Goal: Information Seeking & Learning: Check status

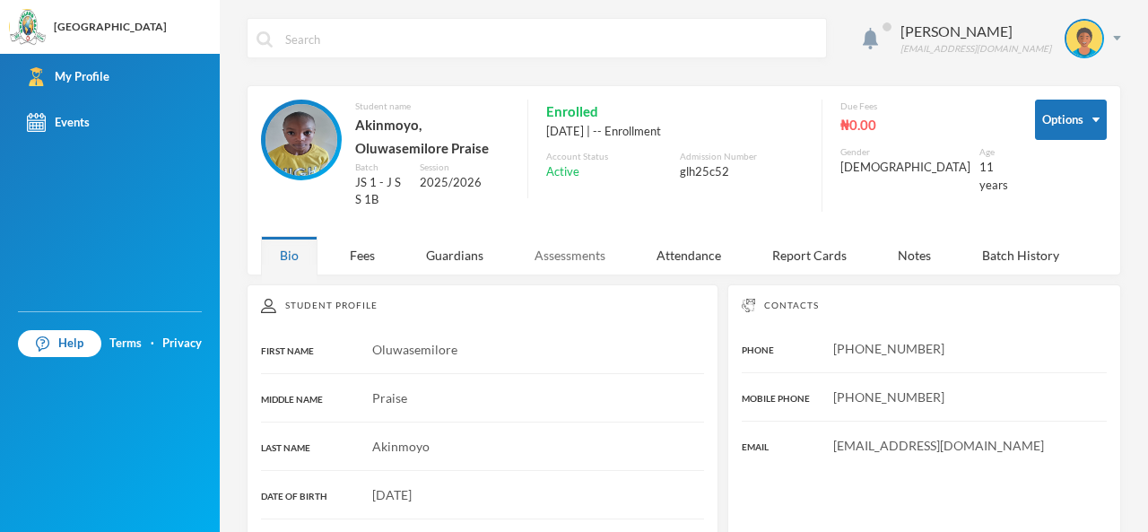
click at [577, 251] on div "Assessments" at bounding box center [570, 255] width 108 height 39
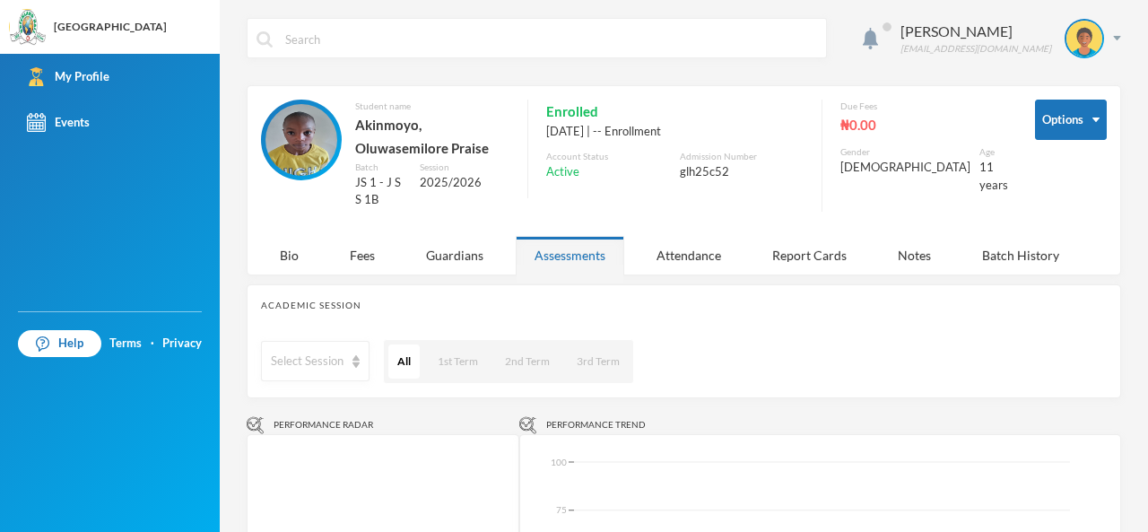
click at [703, 331] on div "Academic Session Select Session All 1st Term 2nd Term 3rd Term" at bounding box center [684, 341] width 874 height 114
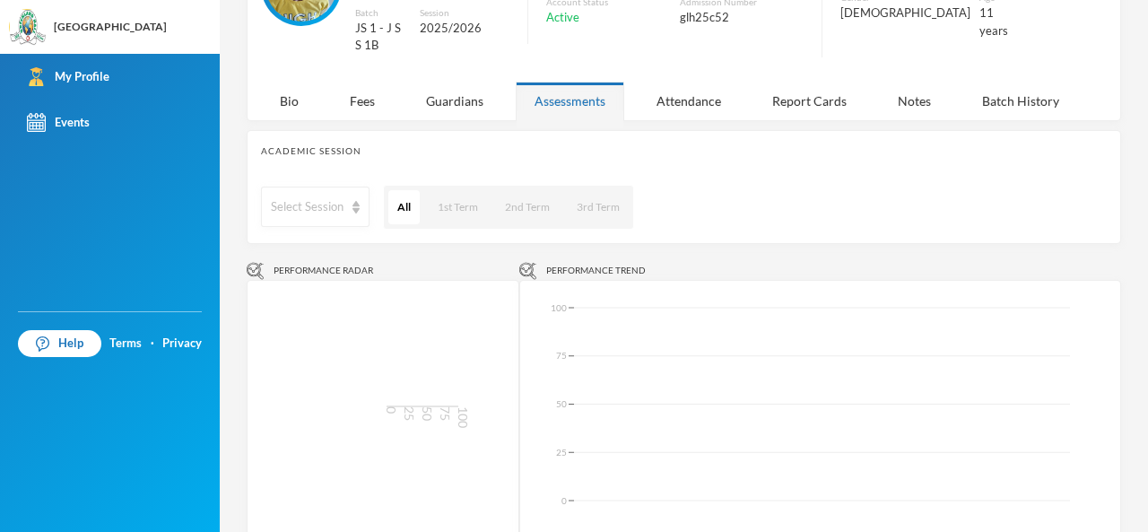
scroll to position [143, 0]
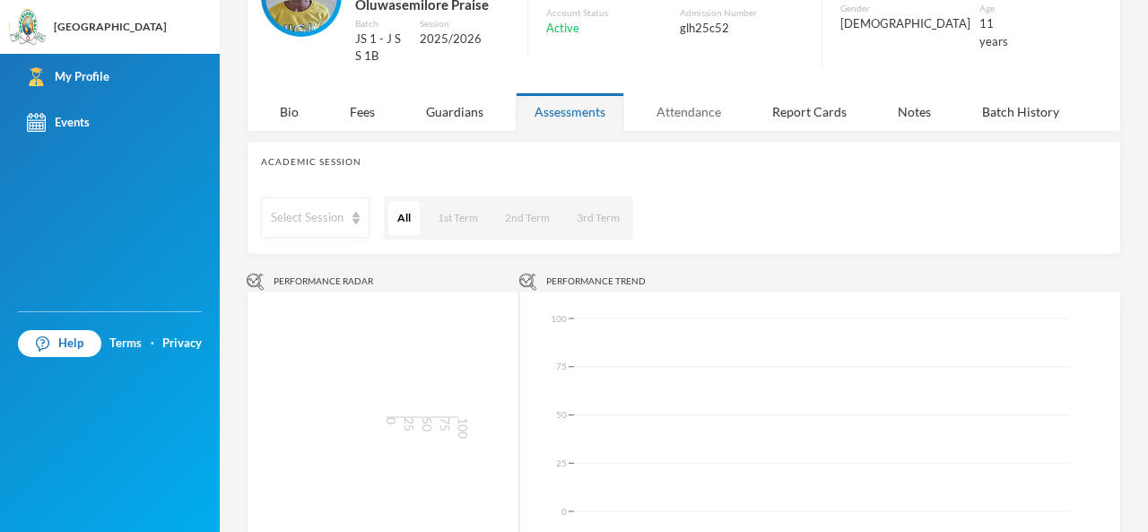
click at [701, 114] on div "Attendance" at bounding box center [688, 111] width 102 height 39
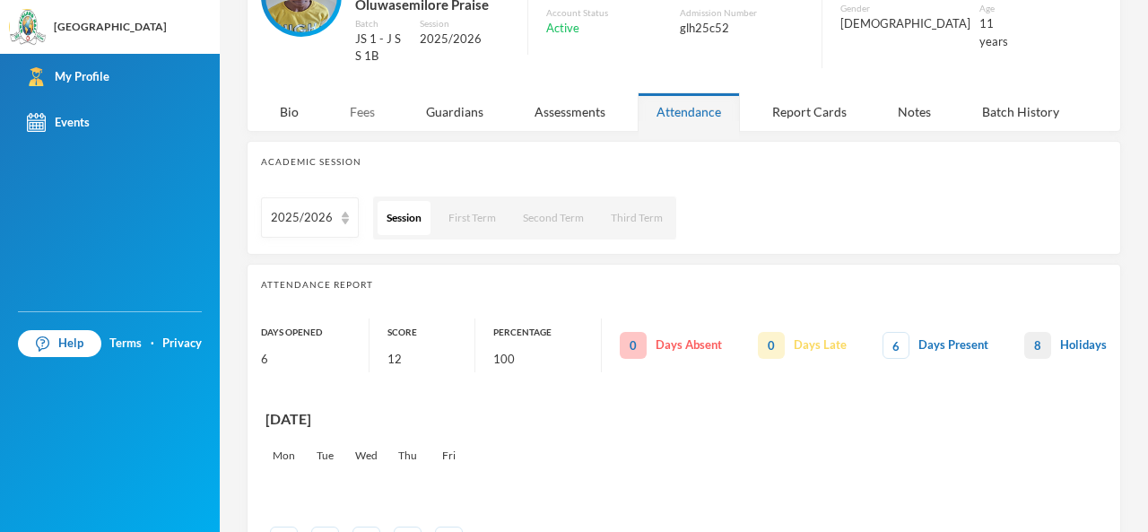
click at [355, 116] on div "Fees" at bounding box center [362, 111] width 63 height 39
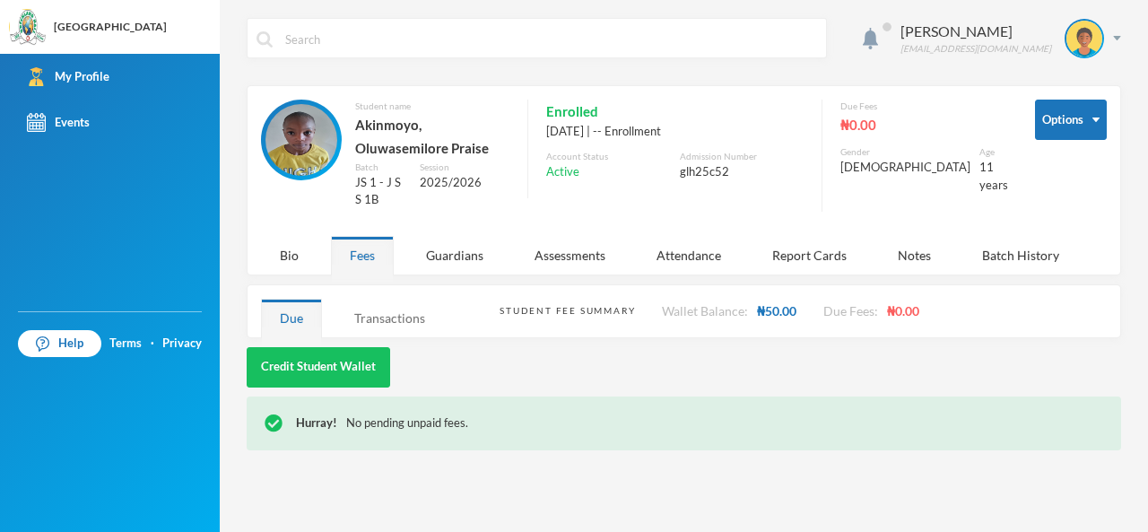
click at [389, 299] on div "Transactions" at bounding box center [389, 318] width 108 height 39
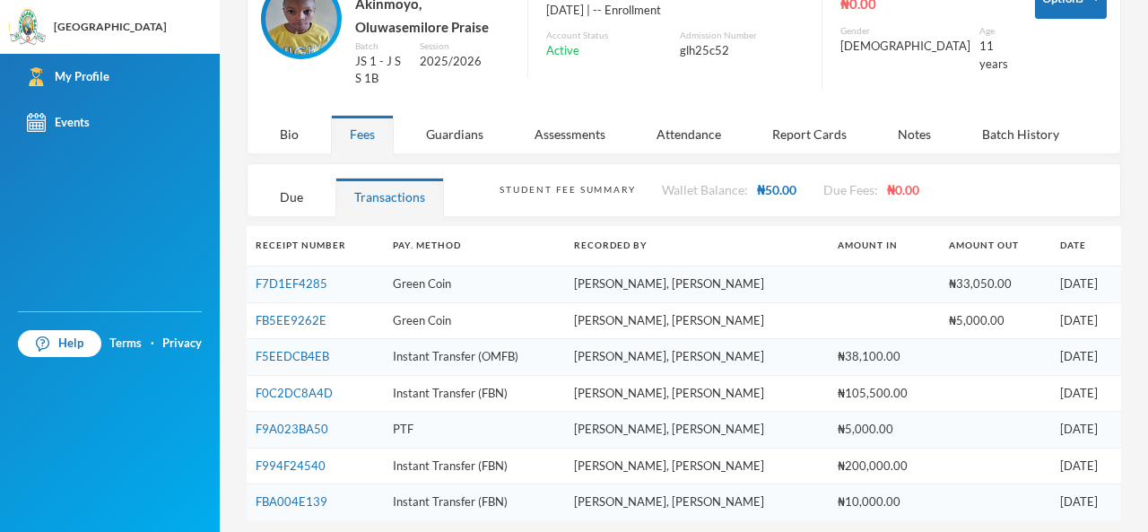
scroll to position [122, 0]
click at [302, 315] on link "FB5EE9262E" at bounding box center [291, 319] width 71 height 14
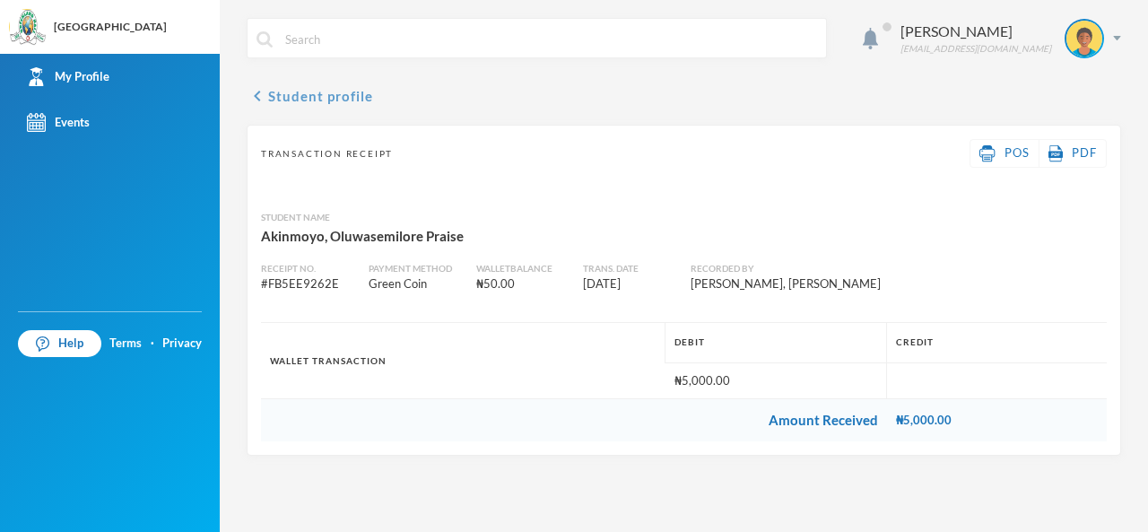
click at [260, 101] on icon "chevron_left" at bounding box center [258, 96] width 22 height 22
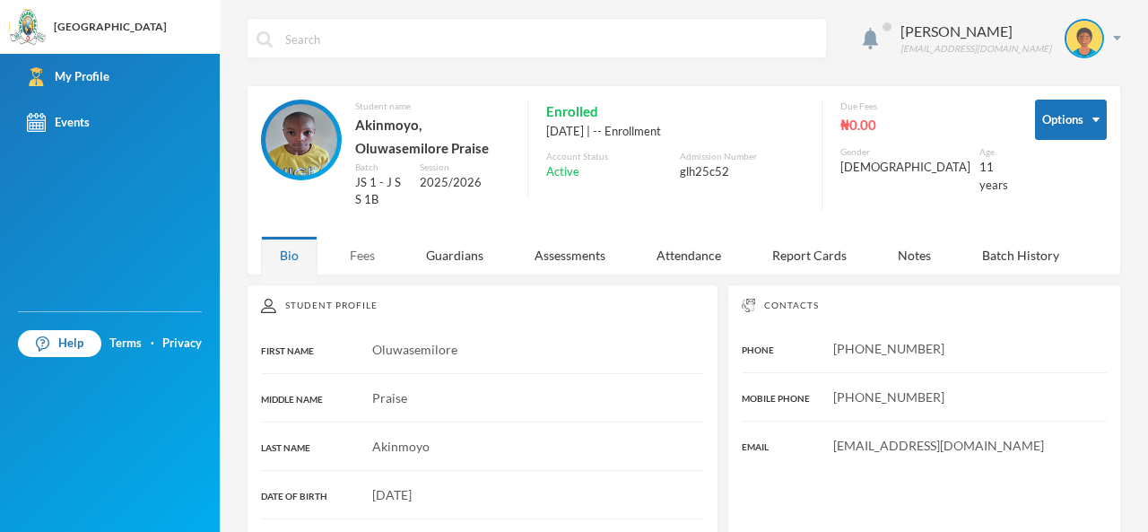
click at [359, 247] on div "Fees" at bounding box center [362, 255] width 63 height 39
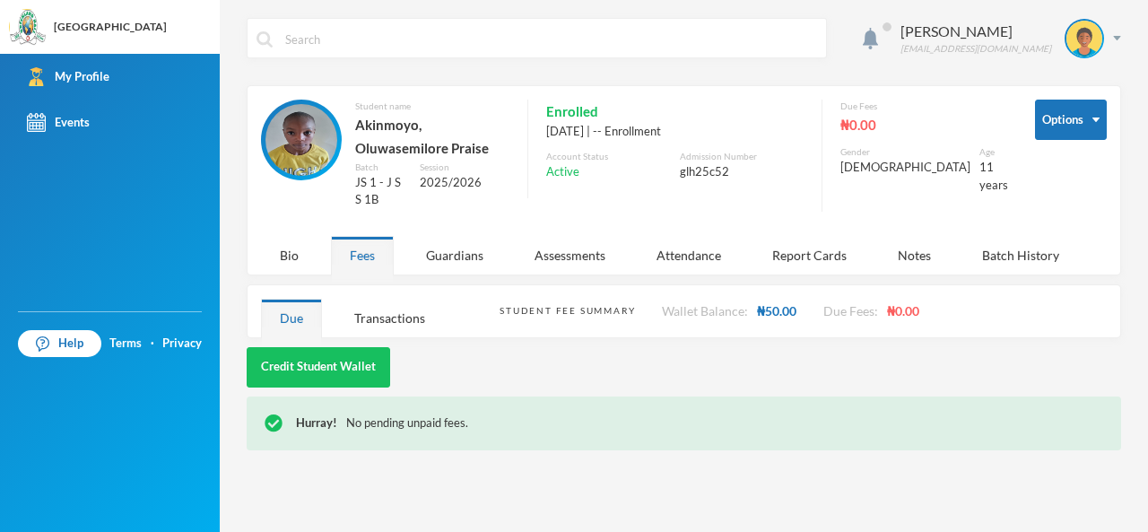
click at [784, 347] on div "Credit Student Wallet" at bounding box center [684, 367] width 874 height 40
click at [785, 347] on div "Credit Student Wallet" at bounding box center [684, 367] width 874 height 40
click at [786, 347] on div "Credit Student Wallet" at bounding box center [684, 367] width 874 height 40
drag, startPoint x: 434, startPoint y: 323, endPoint x: 398, endPoint y: 298, distance: 43.8
click at [398, 298] on div "Akinmoyo Oluwasemilore [EMAIL_ADDRESS][DOMAIN_NAME] Options Student name [PERSO…" at bounding box center [684, 266] width 928 height 532
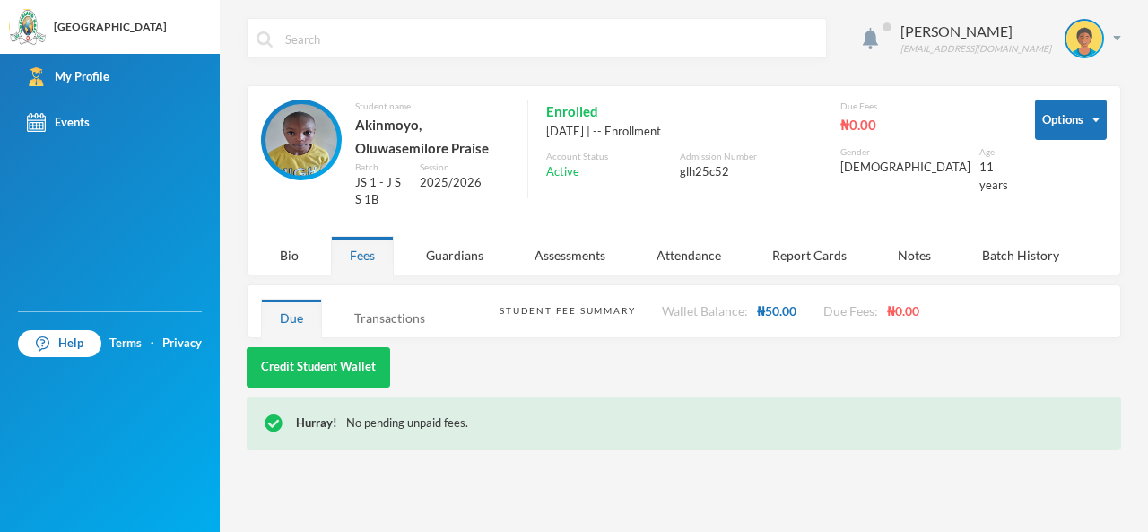
click at [398, 299] on div "Transactions" at bounding box center [389, 318] width 108 height 39
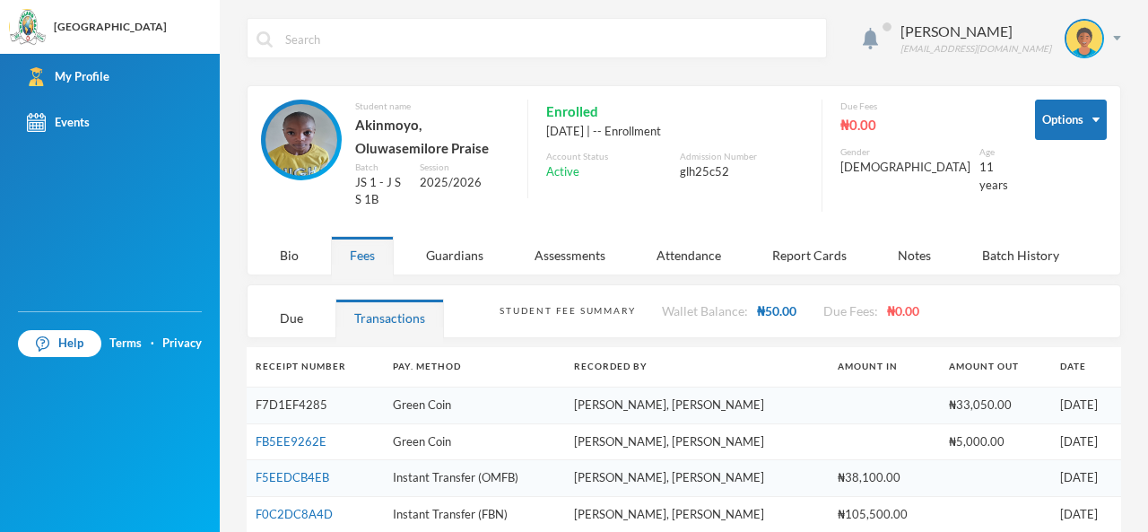
click at [279, 403] on link "F7D1EF4285" at bounding box center [292, 404] width 72 height 14
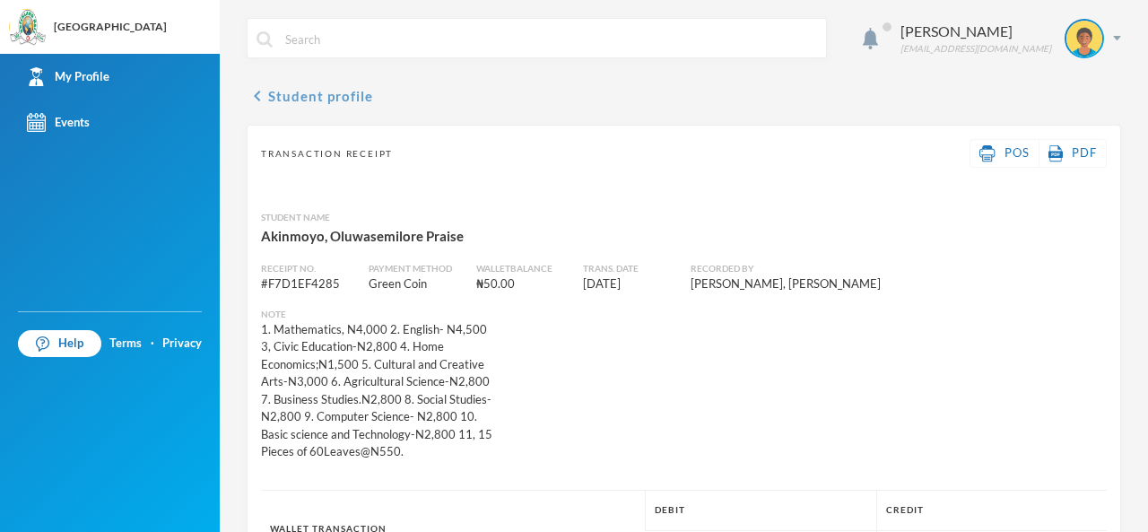
click at [265, 98] on icon "chevron_left" at bounding box center [258, 96] width 22 height 22
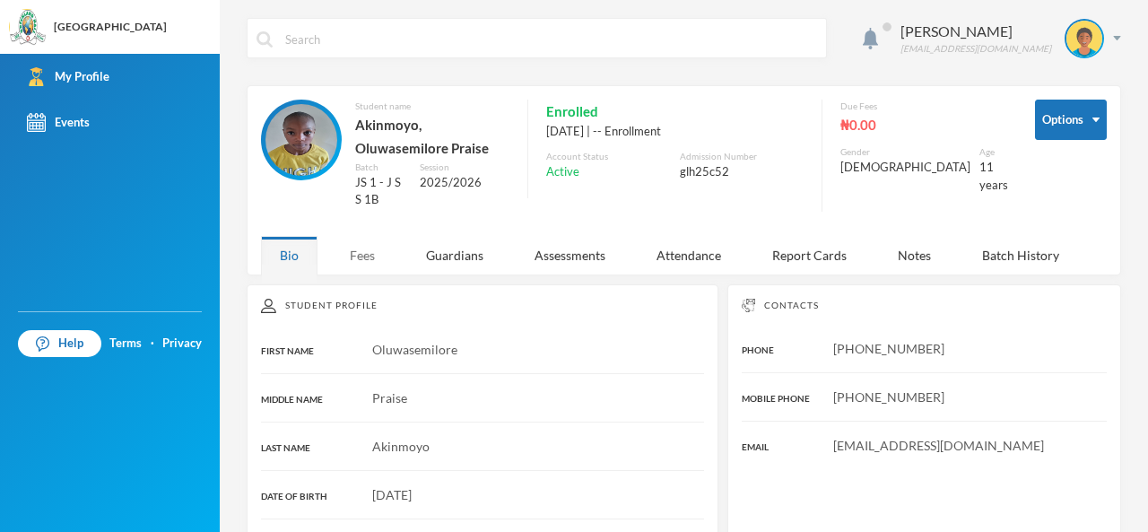
click at [358, 257] on div "Fees" at bounding box center [362, 255] width 63 height 39
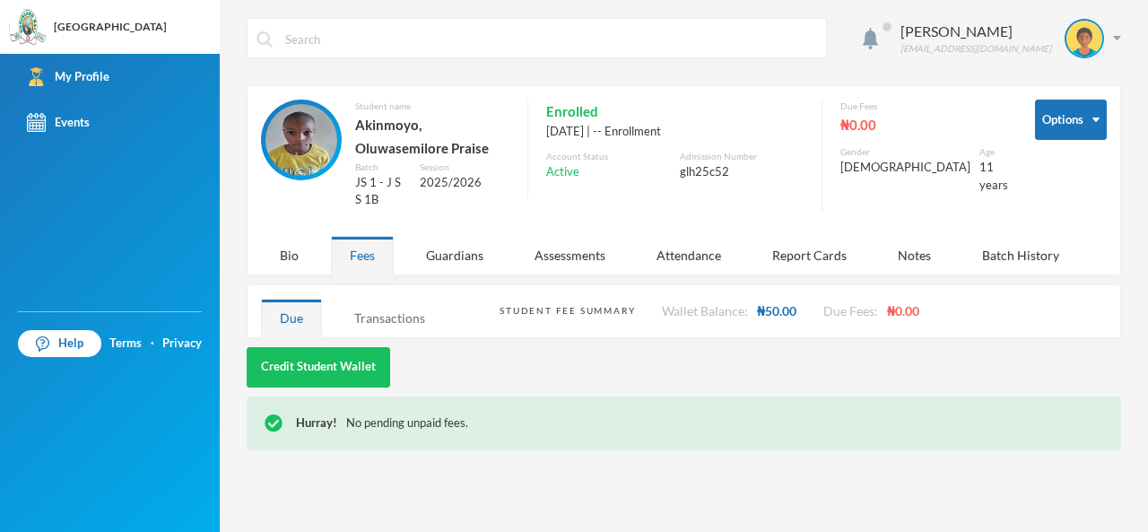
click at [376, 302] on div "Transactions" at bounding box center [389, 318] width 108 height 39
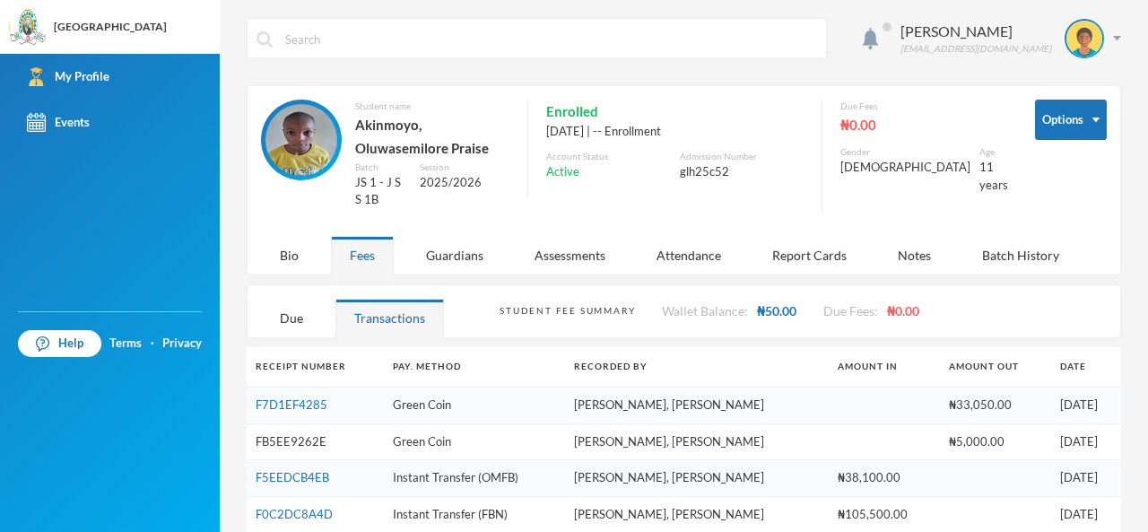
click at [287, 441] on link "FB5EE9262E" at bounding box center [291, 441] width 71 height 14
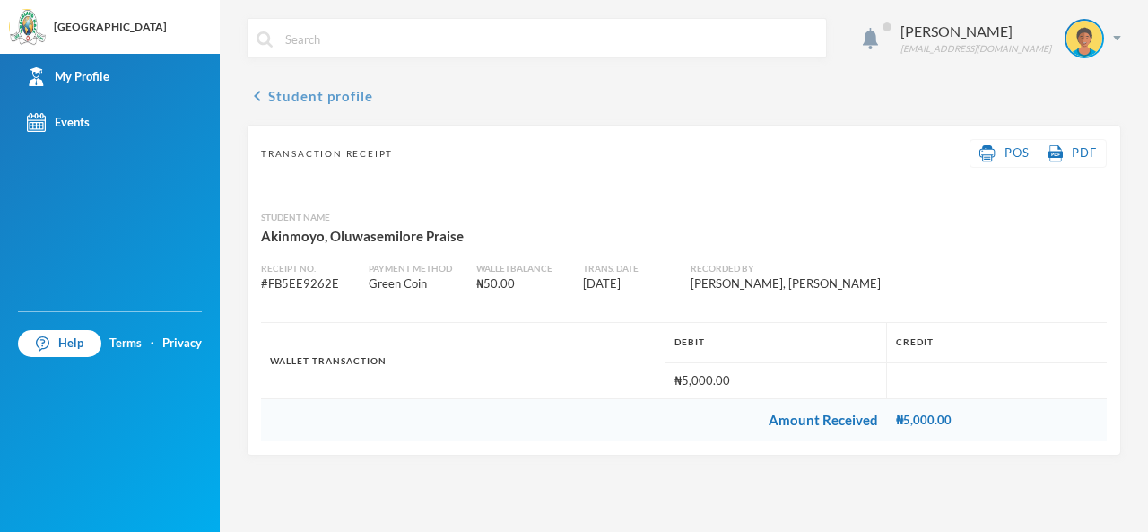
click at [299, 100] on button "chevron_left Student profile" at bounding box center [310, 96] width 126 height 22
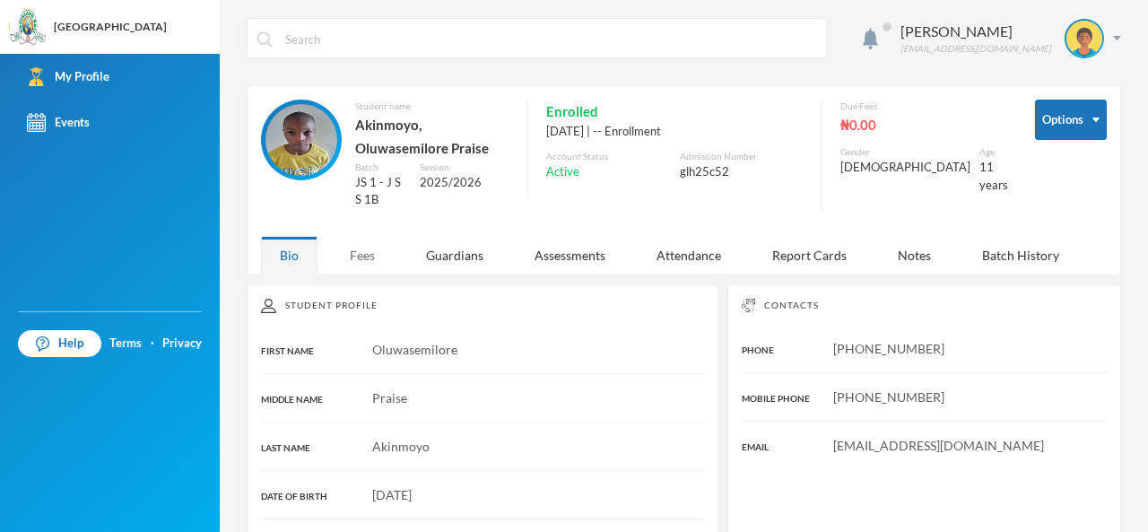
click at [366, 252] on div "Fees" at bounding box center [362, 255] width 63 height 39
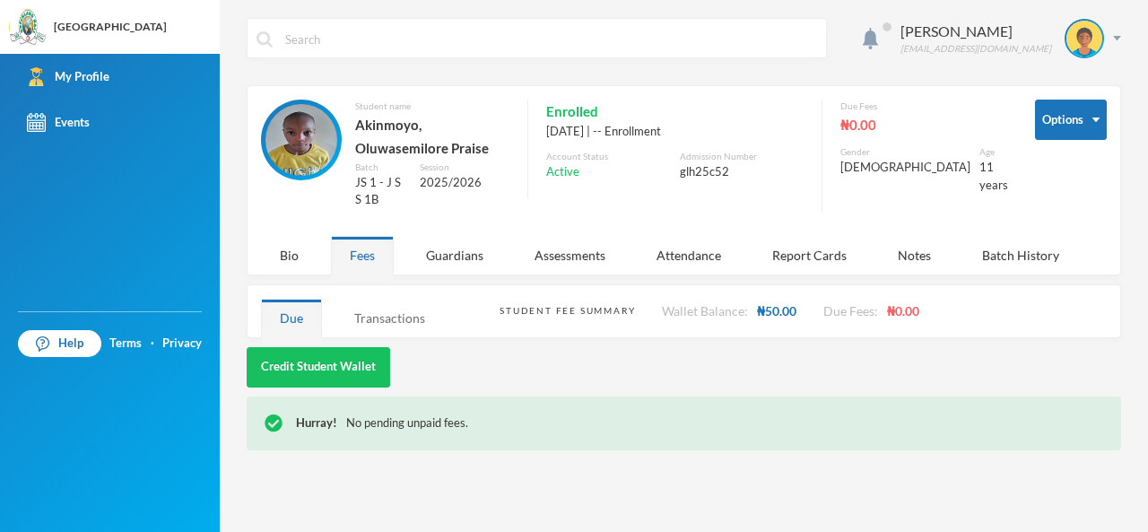
click at [380, 299] on div "Transactions" at bounding box center [389, 318] width 108 height 39
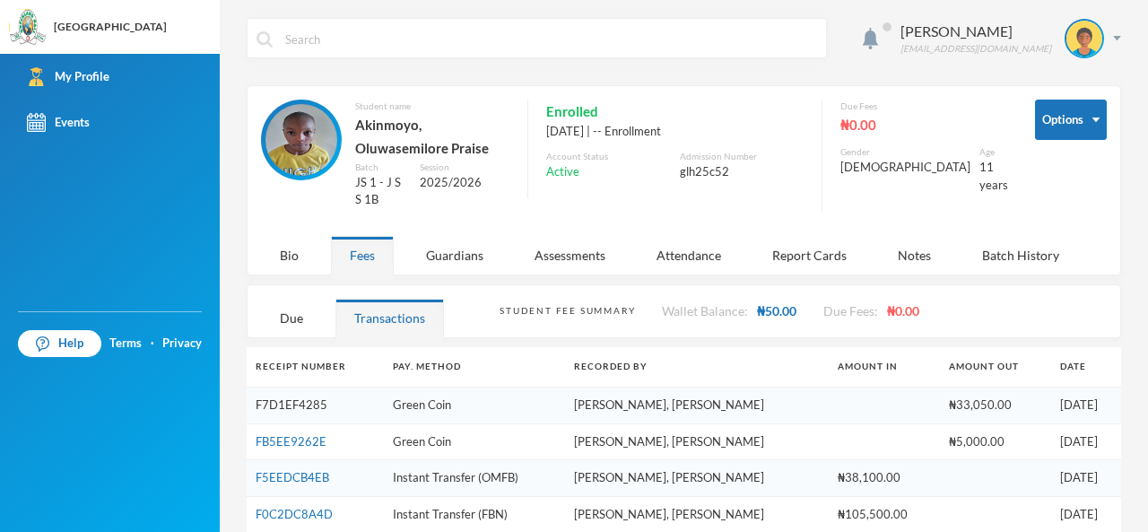
click at [299, 397] on link "F7D1EF4285" at bounding box center [292, 404] width 72 height 14
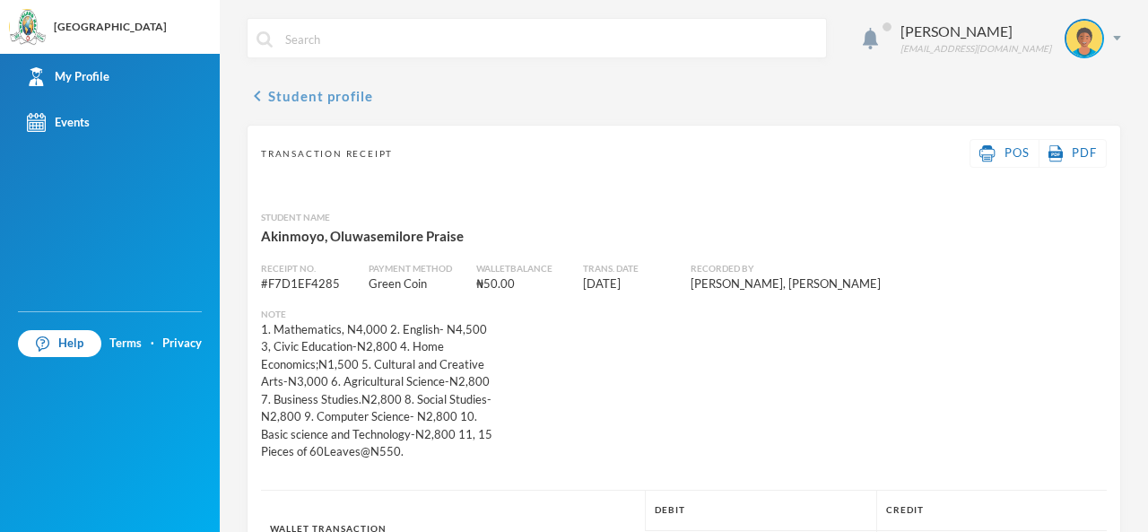
click at [260, 96] on icon "chevron_left" at bounding box center [258, 96] width 22 height 22
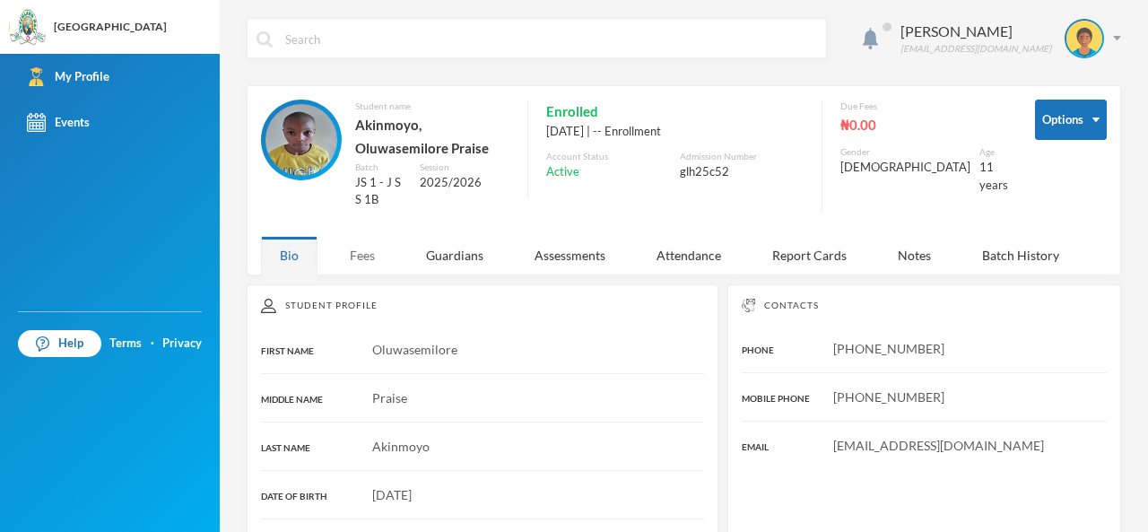
click at [363, 241] on div "Fees" at bounding box center [362, 255] width 63 height 39
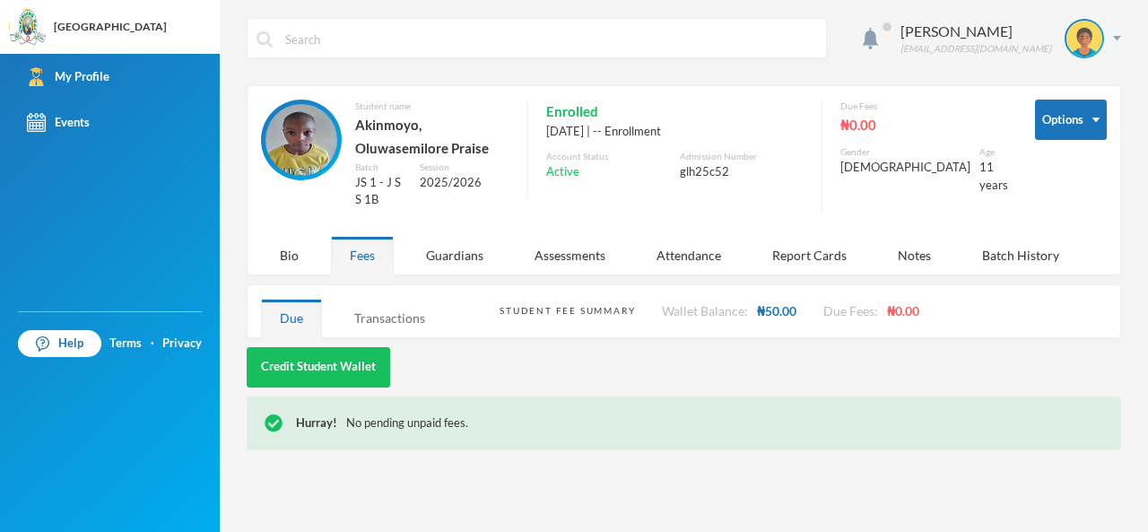
click at [382, 299] on div "Transactions" at bounding box center [389, 318] width 108 height 39
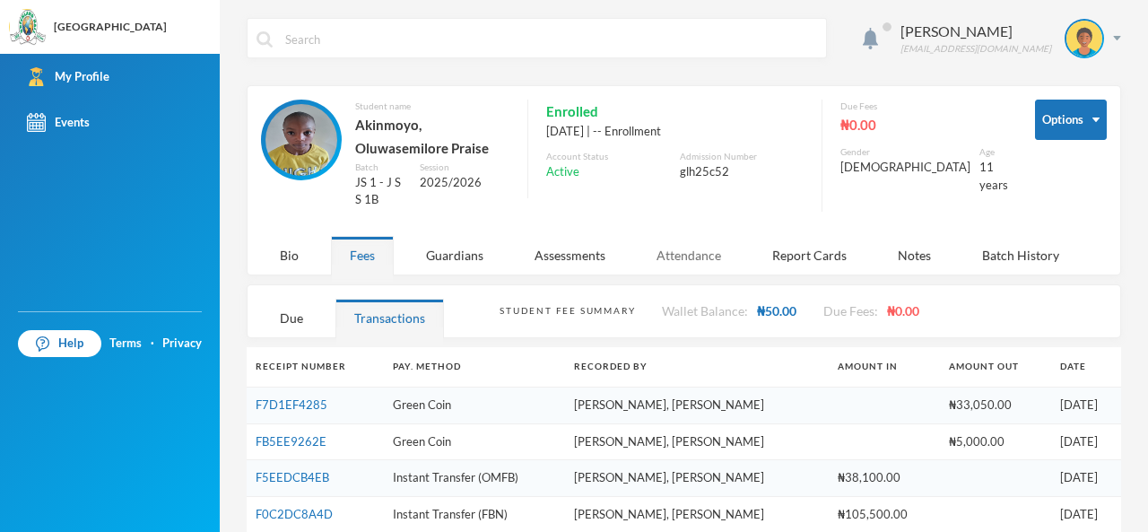
click at [710, 248] on div "Attendance" at bounding box center [688, 255] width 102 height 39
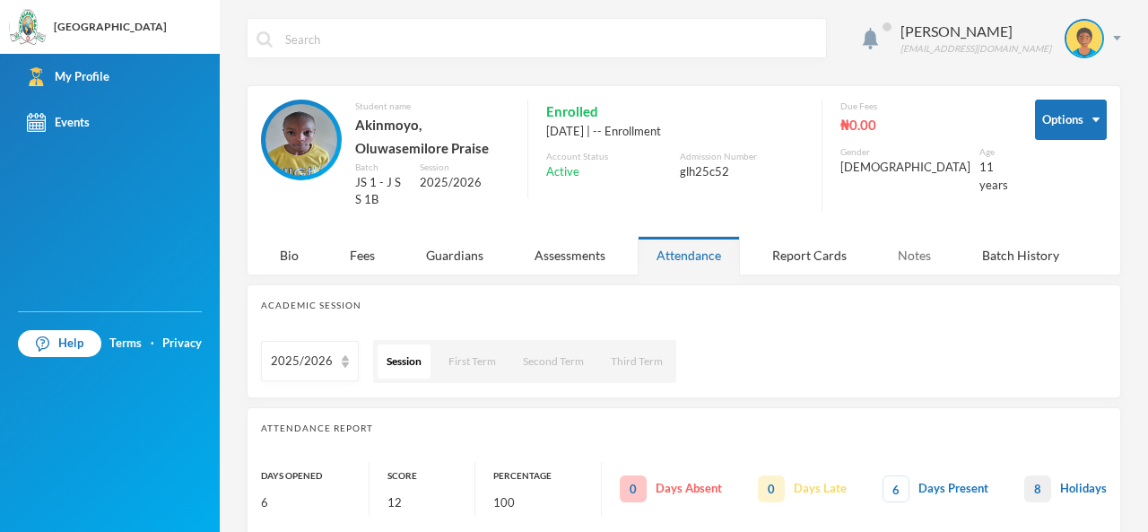
click at [913, 252] on div "Notes" at bounding box center [914, 255] width 71 height 39
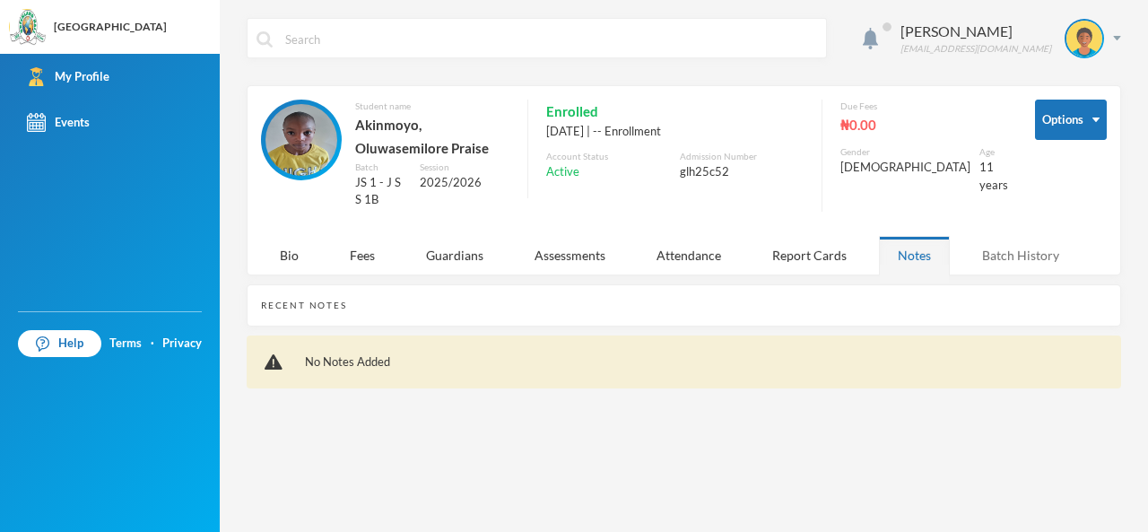
click at [1002, 239] on div "Batch History" at bounding box center [1020, 255] width 115 height 39
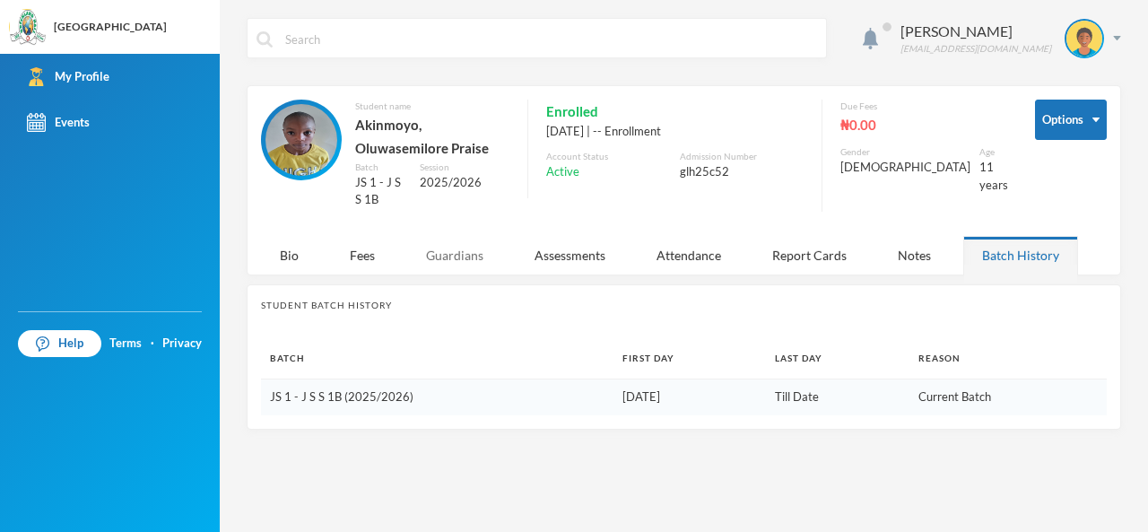
click at [447, 236] on div "Guardians" at bounding box center [454, 255] width 95 height 39
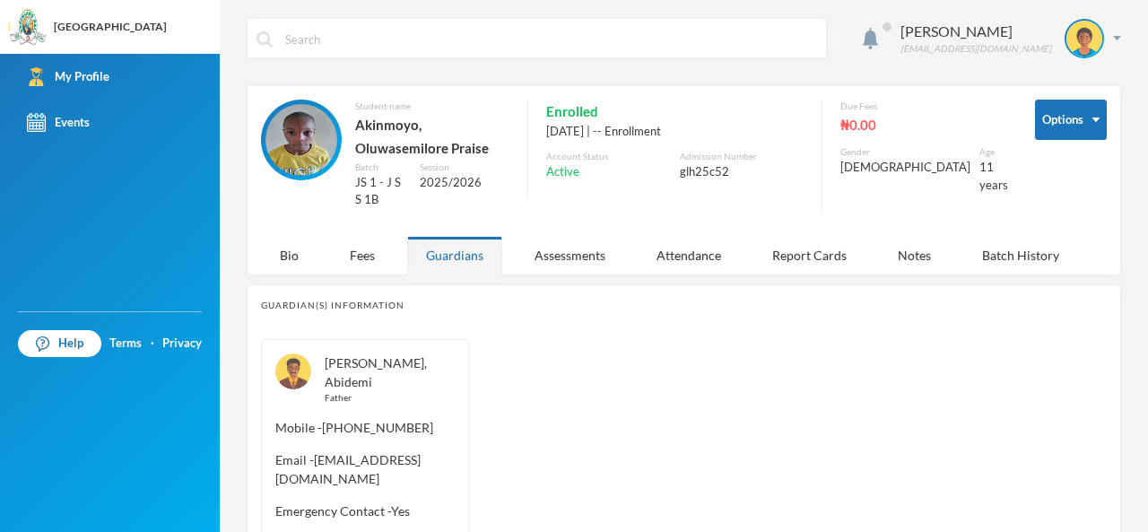
click at [549, 407] on div "[PERSON_NAME], Abidemi Father Mobile - [PHONE_NUMBER] Email - [EMAIL_ADDRESS][D…" at bounding box center [684, 472] width 846 height 267
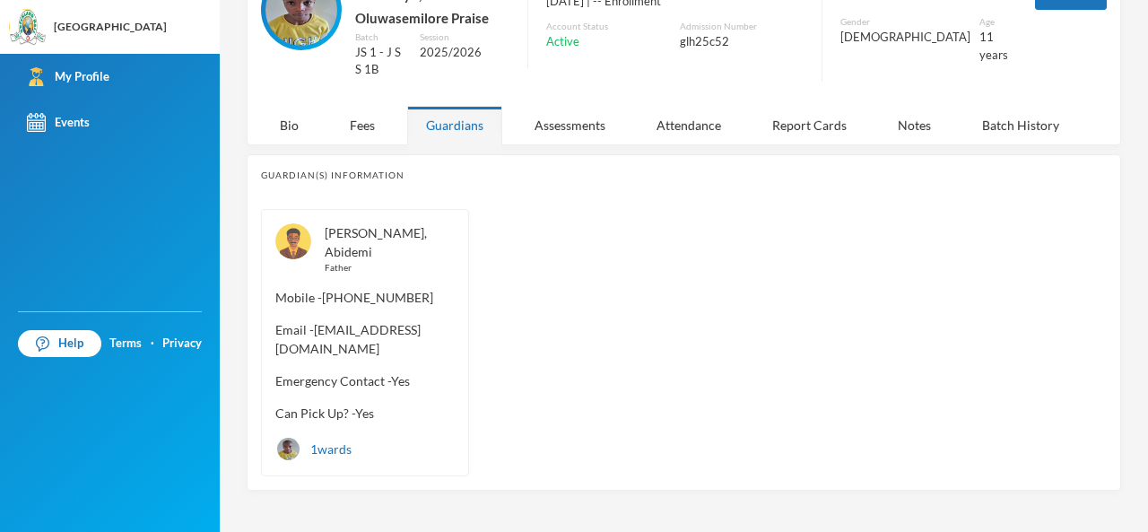
scroll to position [131, 0]
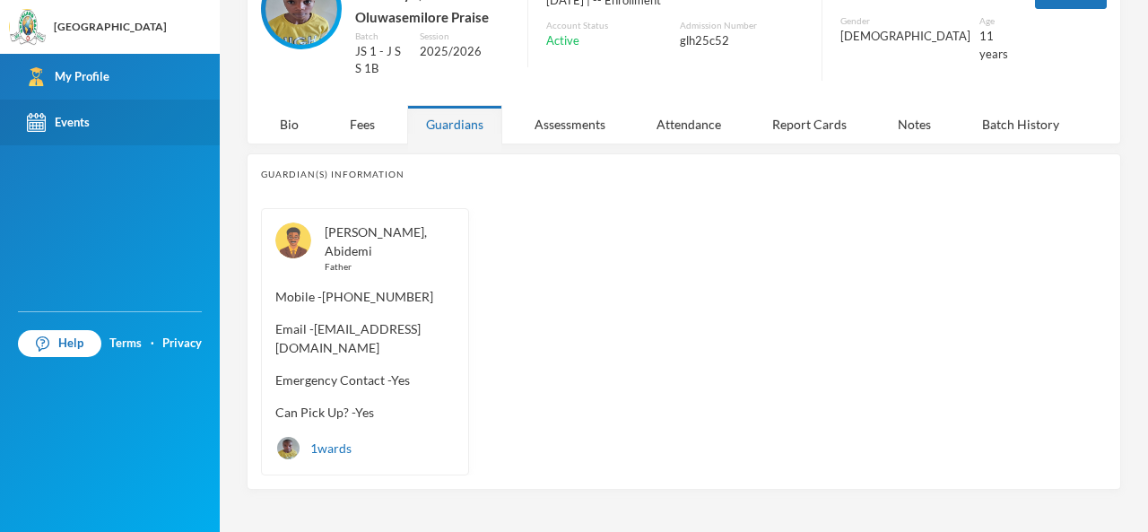
click at [77, 118] on div "Events" at bounding box center [58, 122] width 63 height 19
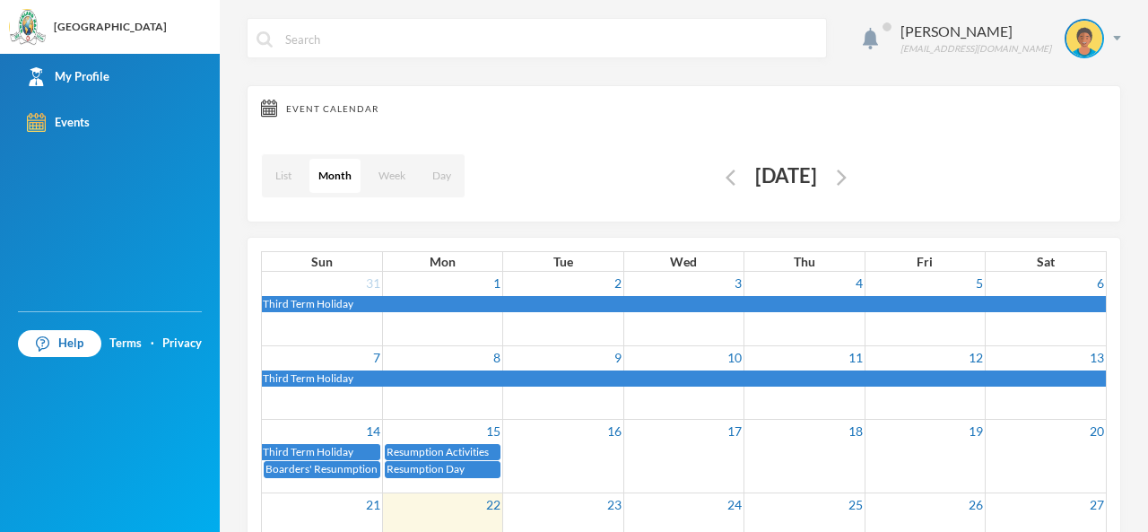
click at [538, 179] on div "List Month Week Day [DATE]" at bounding box center [684, 176] width 846 height 64
click at [85, 83] on div "My Profile" at bounding box center [68, 76] width 82 height 19
